Goal: Transaction & Acquisition: Book appointment/travel/reservation

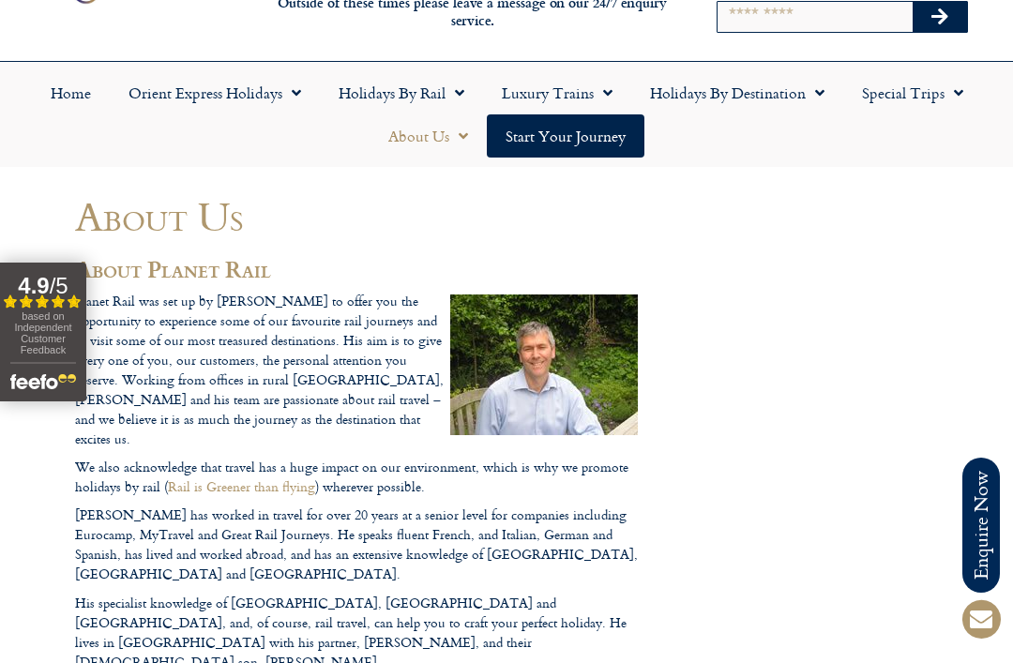
click at [468, 103] on link "Holidays by Rail" at bounding box center [401, 92] width 163 height 43
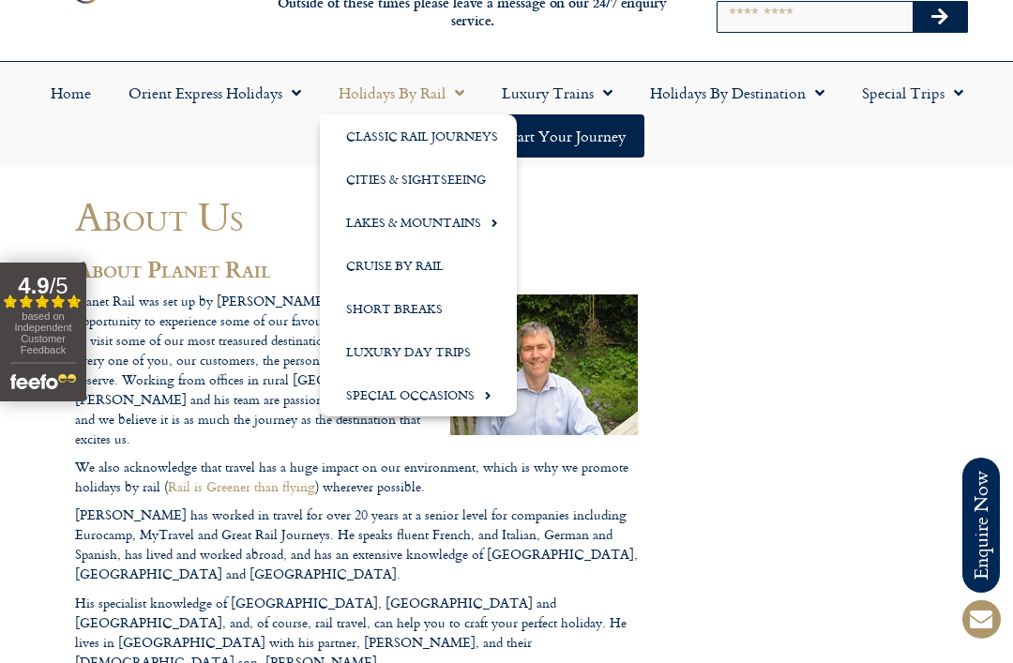
click at [473, 140] on link "Classic Rail Journeys" at bounding box center [418, 135] width 197 height 43
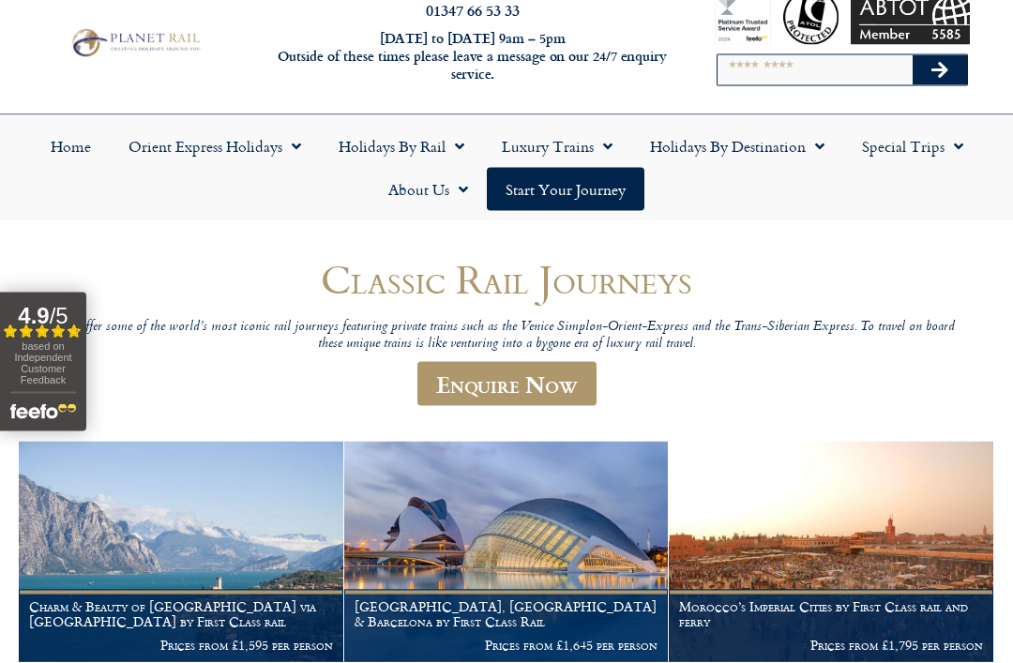
scroll to position [44, 0]
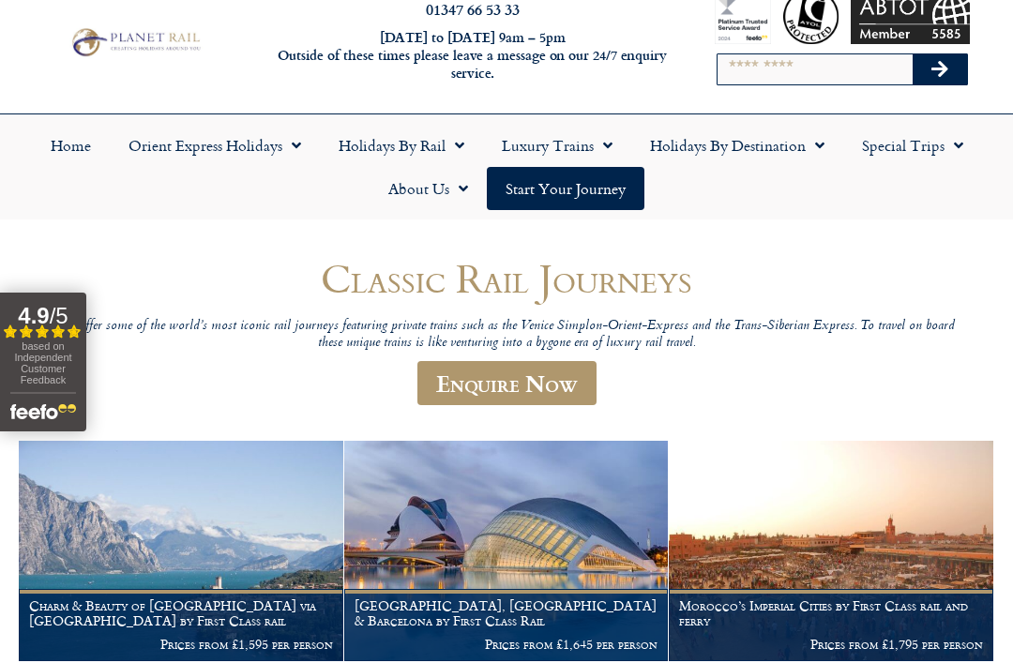
click at [819, 141] on span "Menu" at bounding box center [815, 146] width 19 height 34
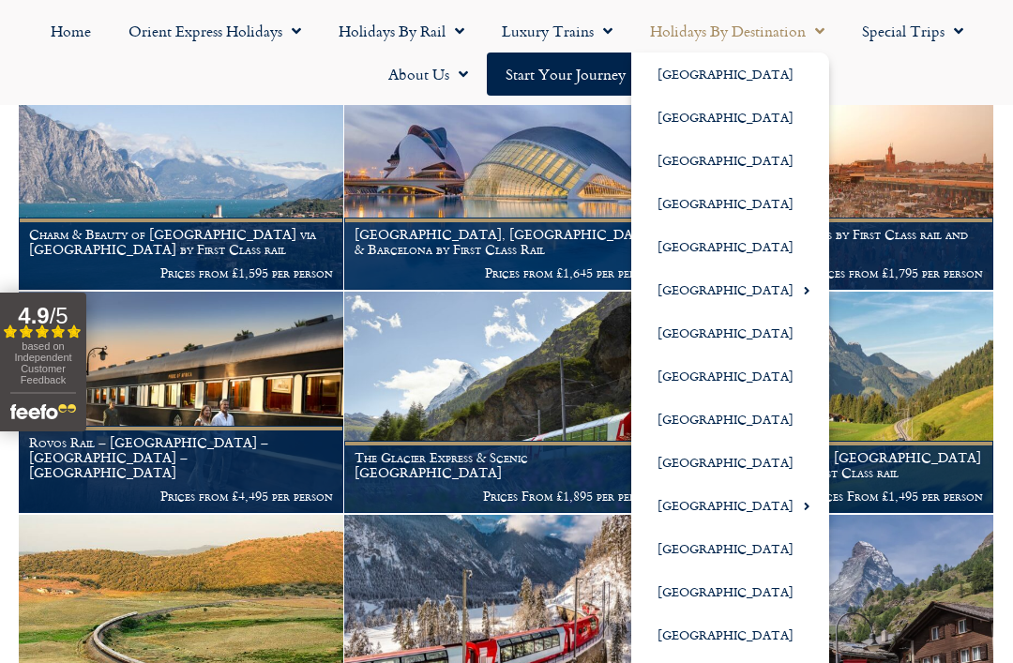
scroll to position [406, 0]
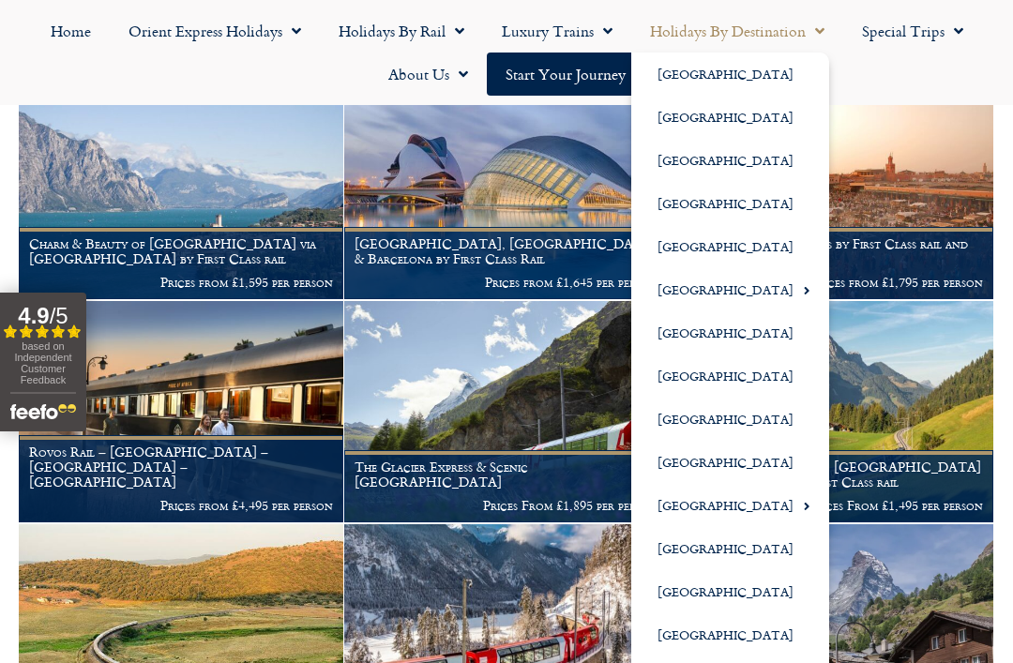
click at [534, 461] on figcaption "The Glacier Express & Scenic Switzerland Prices From £1,895 per person" at bounding box center [506, 486] width 325 height 72
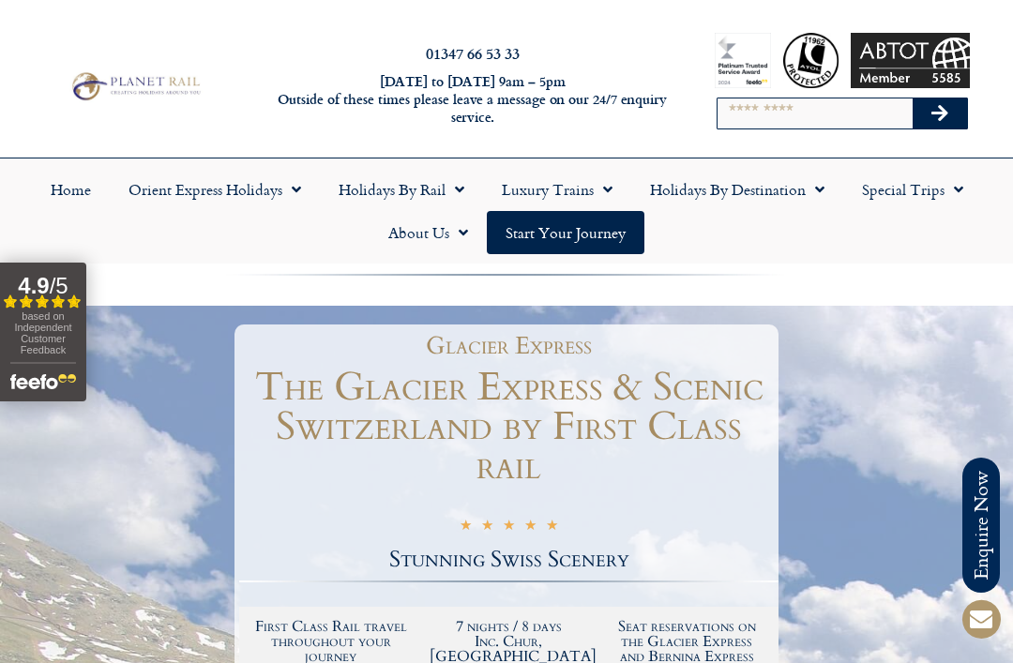
click at [821, 175] on span "Menu" at bounding box center [815, 190] width 19 height 34
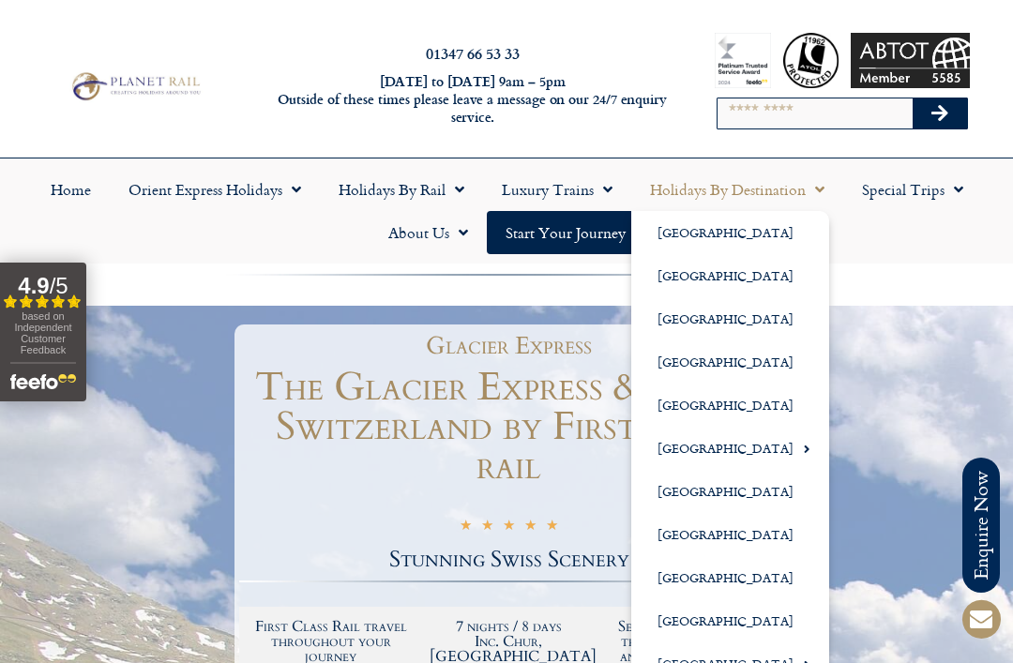
click at [699, 234] on link "[GEOGRAPHIC_DATA]" at bounding box center [730, 232] width 198 height 43
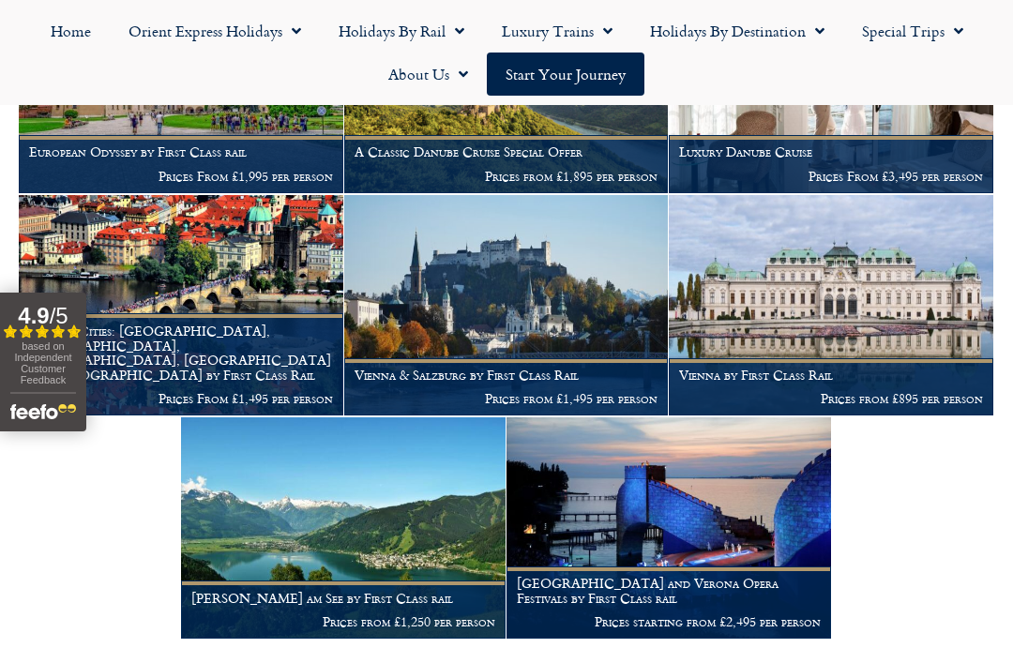
scroll to position [494, 0]
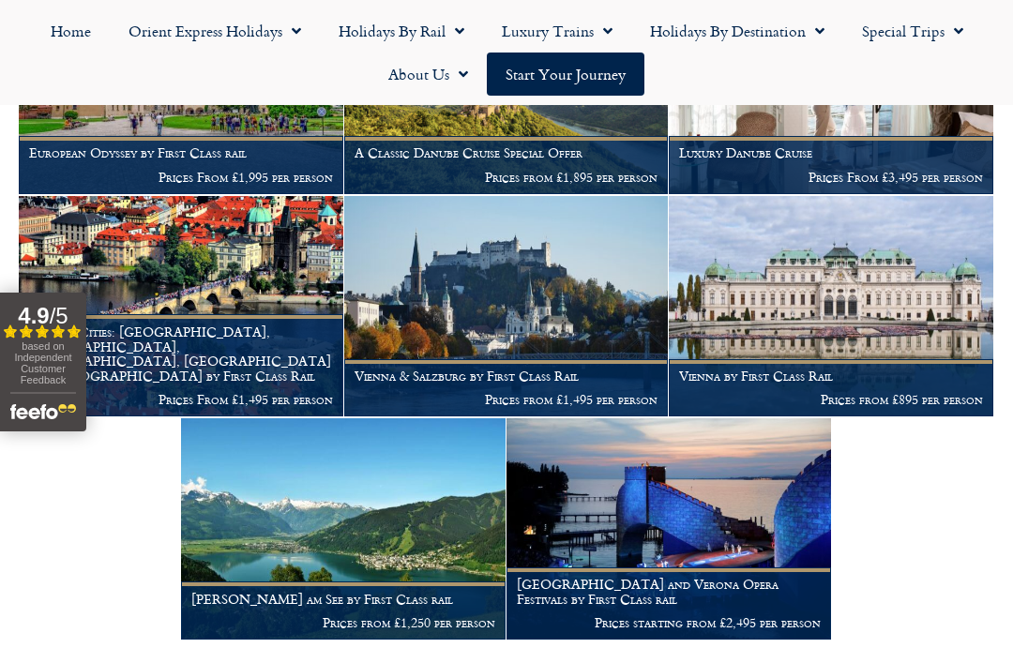
click at [303, 600] on figcaption "Zell am See by First Class rail Prices from £1,250 per person" at bounding box center [343, 610] width 325 height 57
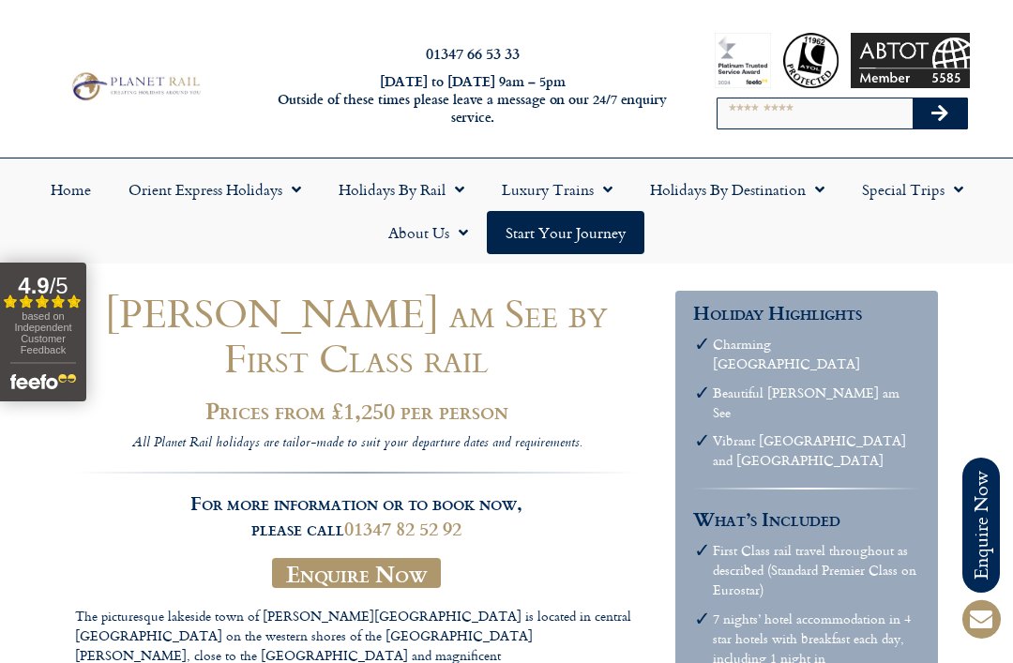
click at [883, 103] on input "Search" at bounding box center [815, 113] width 195 height 30
type input "**********"
click at [950, 114] on button "Search" at bounding box center [940, 113] width 54 height 30
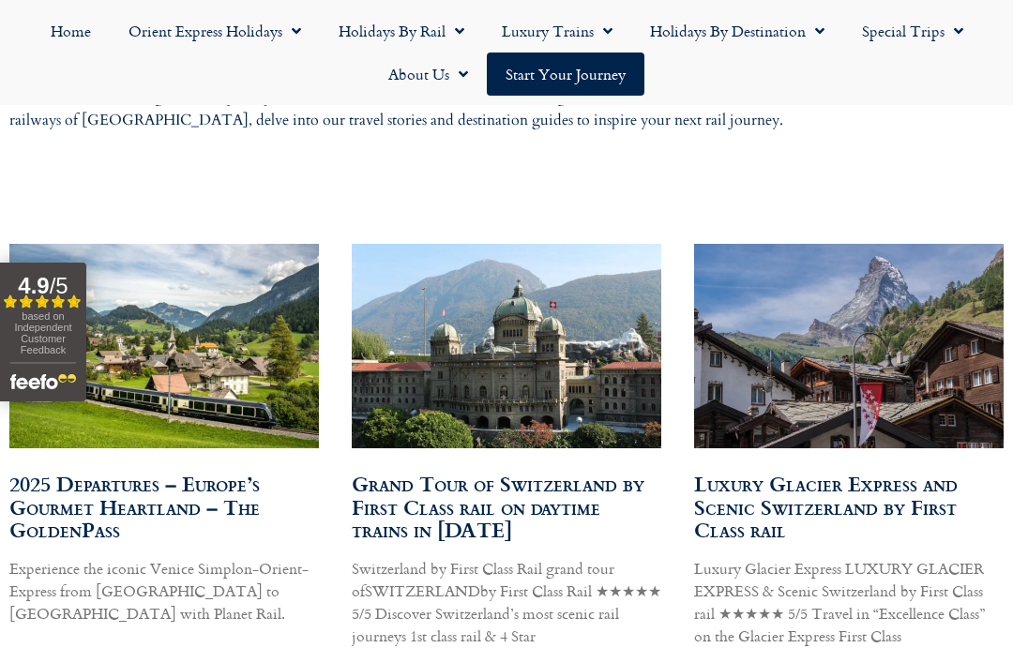
scroll to position [989, 0]
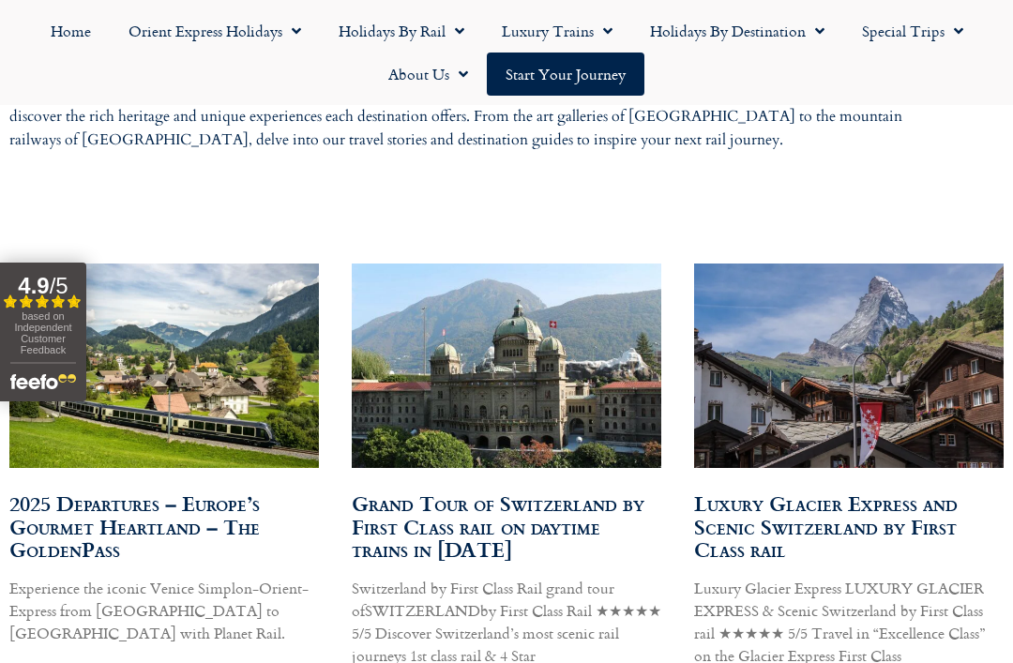
click at [875, 496] on link "Luxury Glacier Express and Scenic Switzerland by First Class rail" at bounding box center [826, 527] width 264 height 78
click at [534, 514] on link "Grand Tour of Switzerland by First Class rail on daytime trains in 2024" at bounding box center [498, 527] width 293 height 78
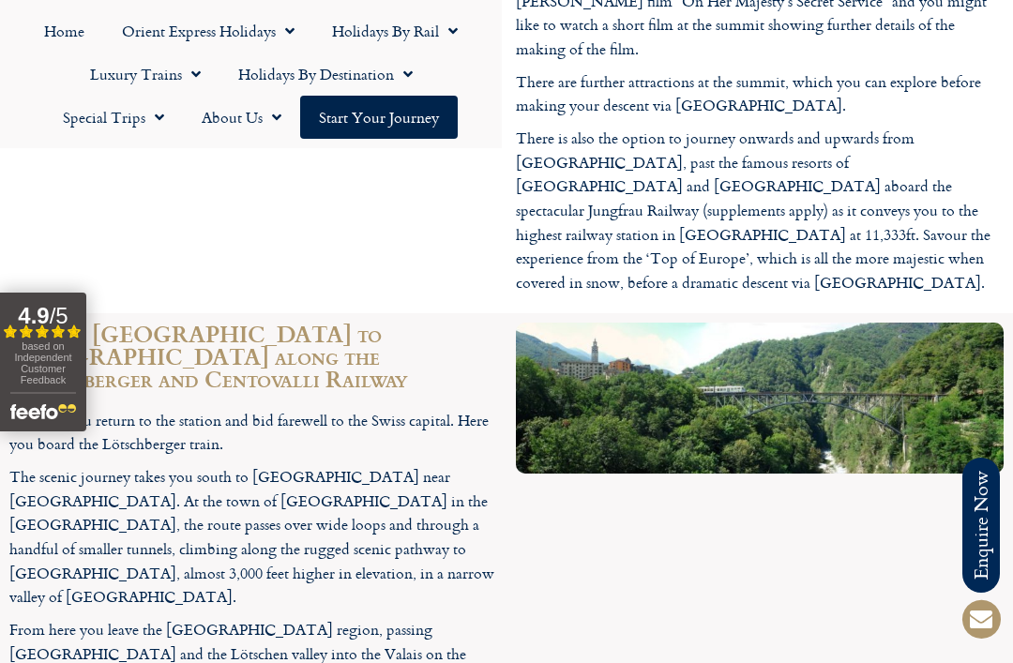
scroll to position [4000, 0]
